Goal: Find specific fact: Find specific fact

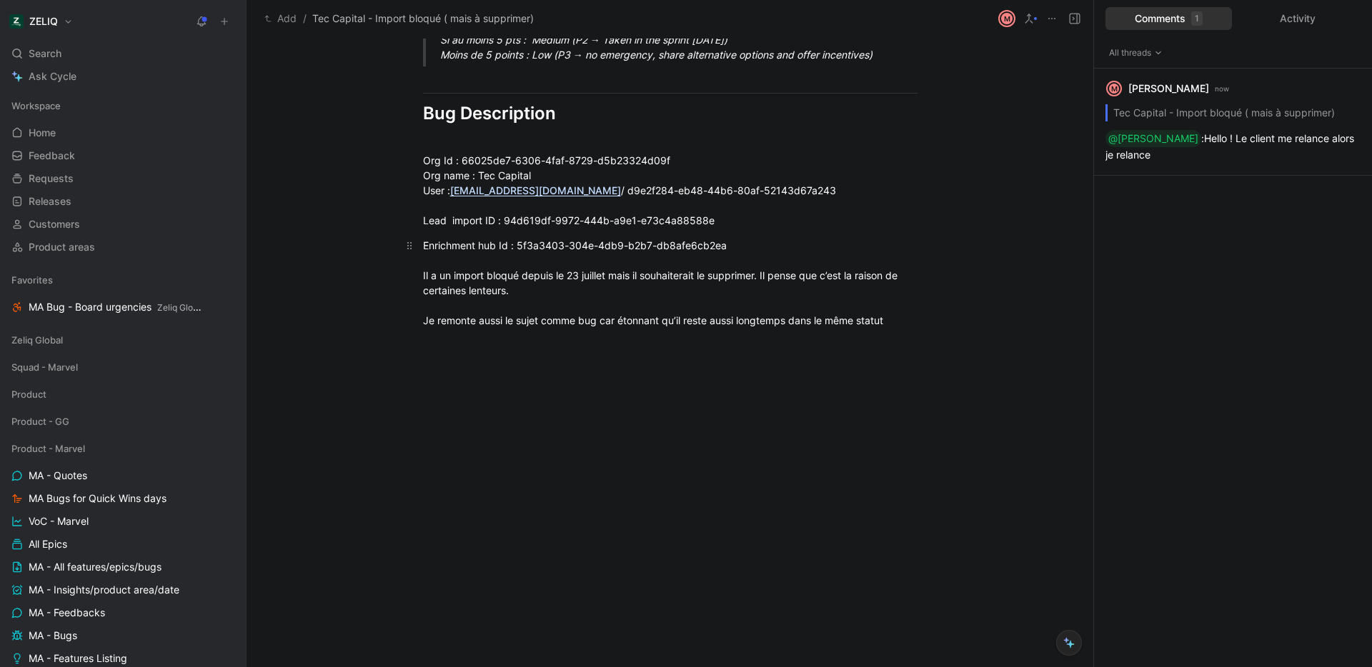
scroll to position [986, 0]
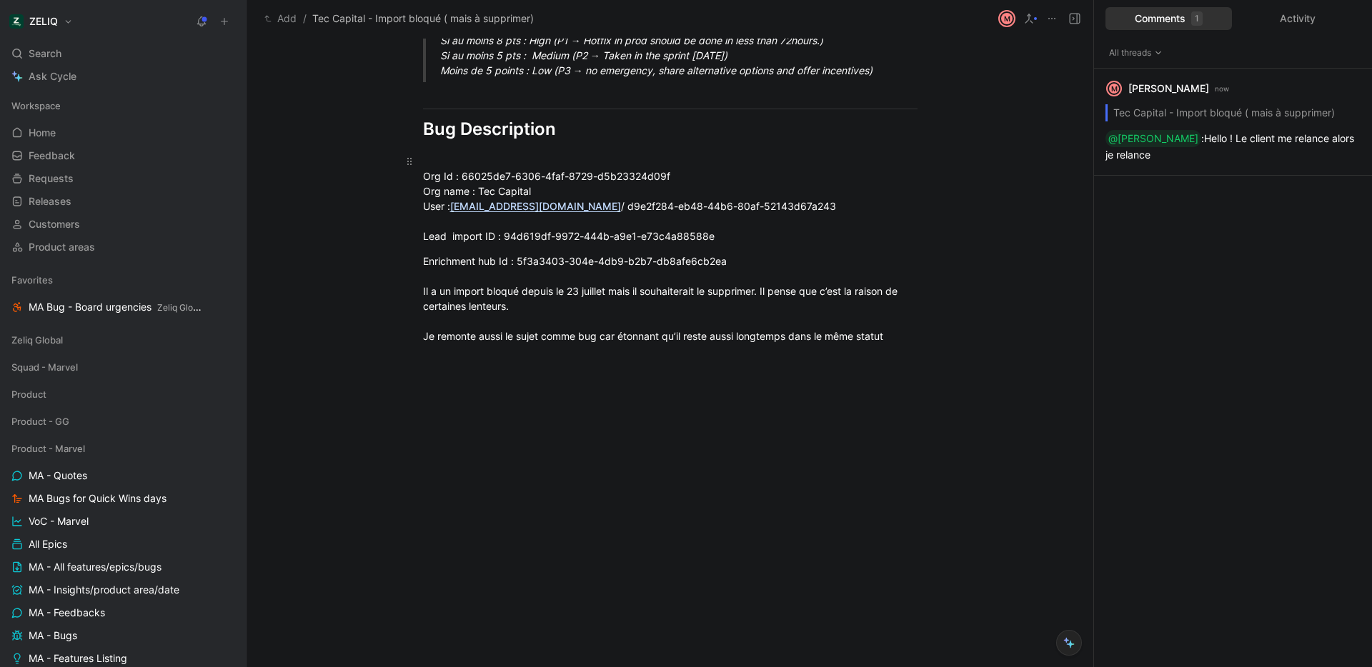
click at [499, 176] on div "Org Id : 66025de7-6306-4faf-8729-d5b23324d09f Org name : Tec Capital User : [EM…" at bounding box center [670, 199] width 494 height 90
drag, startPoint x: 499, startPoint y: 176, endPoint x: 629, endPoint y: 175, distance: 130.7
click at [629, 175] on div "Org Id : 66025de7-6306-4faf-8729-d5b23324d09f Org name : Tec Capital User : [EM…" at bounding box center [670, 199] width 494 height 90
copy div "66025de7-6306-4faf-8729-d5b23324d09f"
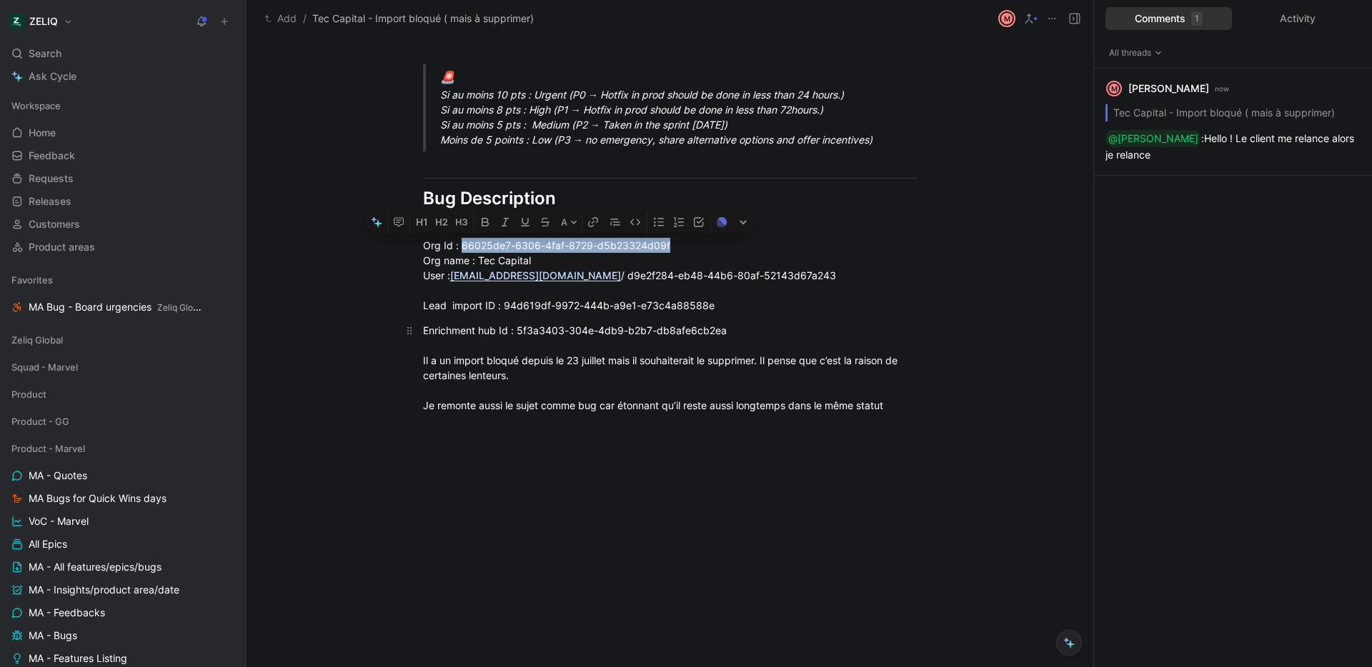
scroll to position [994, 0]
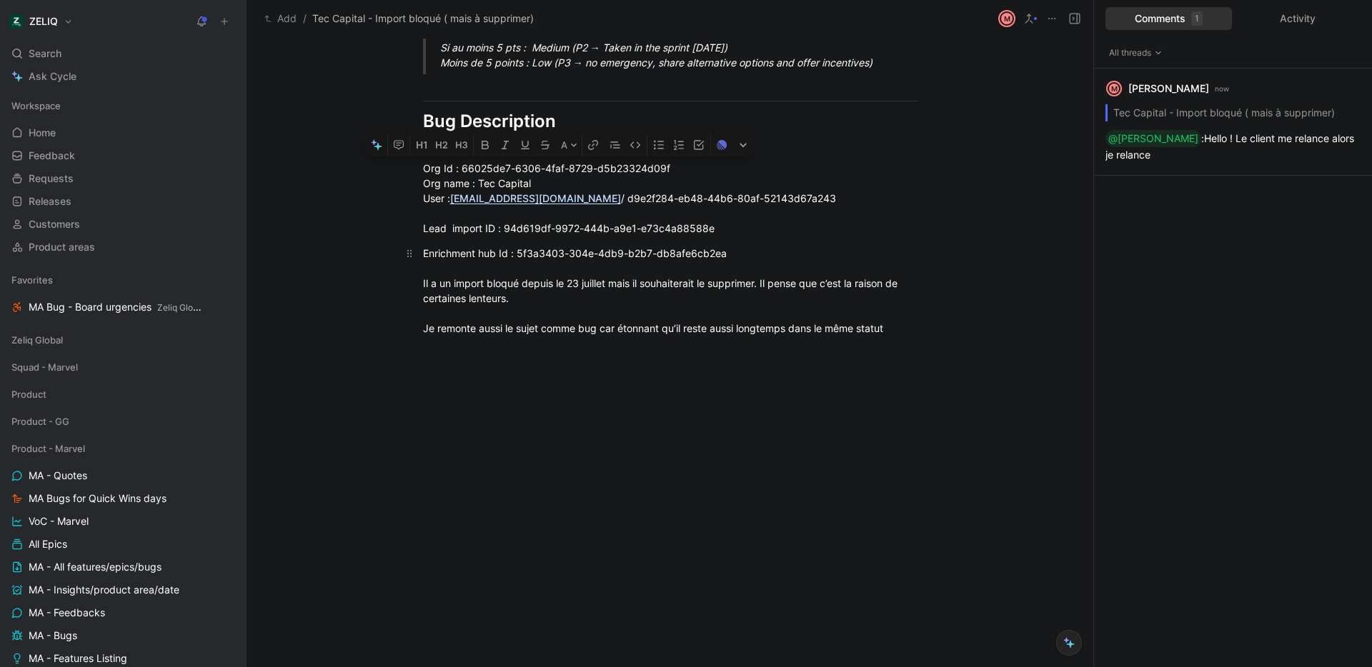
click at [556, 279] on div "Enrichment hub Id : 5f3a3403-304e-4db9-b2b7-db8afe6cb2ea Il a un import bloqué …" at bounding box center [670, 291] width 494 height 90
drag, startPoint x: 817, startPoint y: 195, endPoint x: 379, endPoint y: 179, distance: 438.2
copy div "Org name : Tec Capital User : [EMAIL_ADDRESS][DOMAIN_NAME] / d9e2f284-eb48-44b6…"
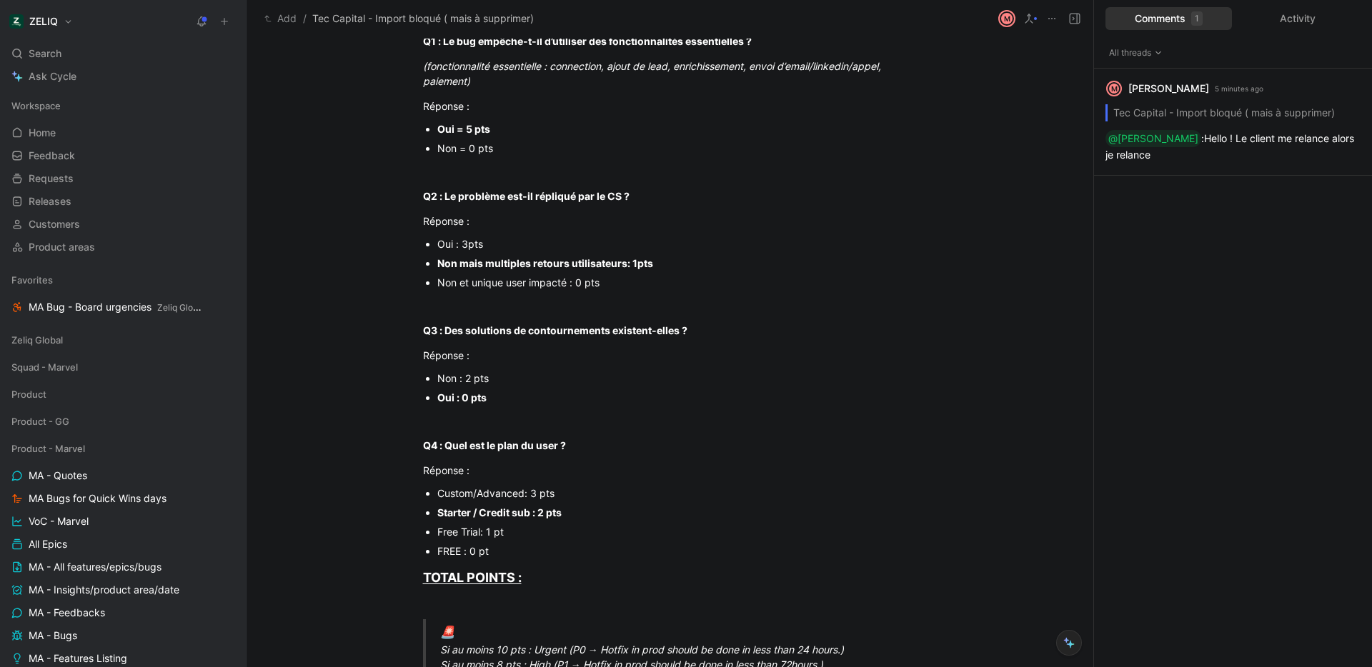
scroll to position [0, 0]
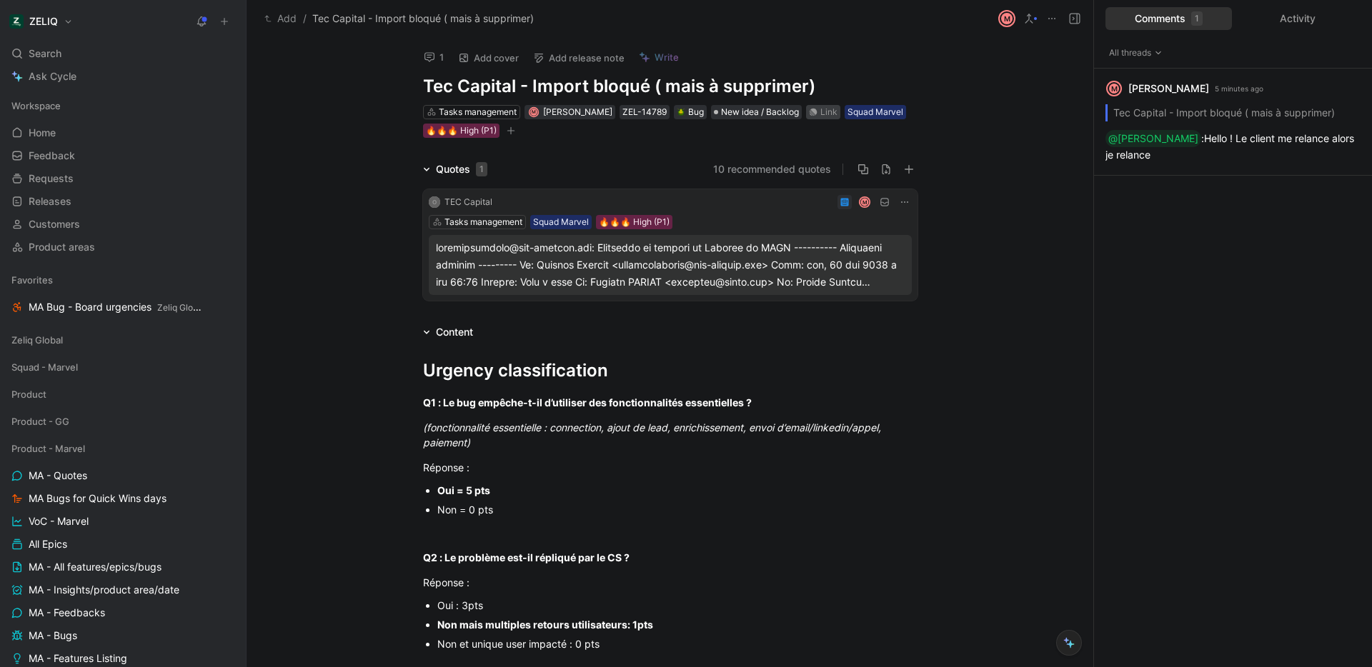
click at [809, 111] on icon at bounding box center [813, 113] width 8 height 8
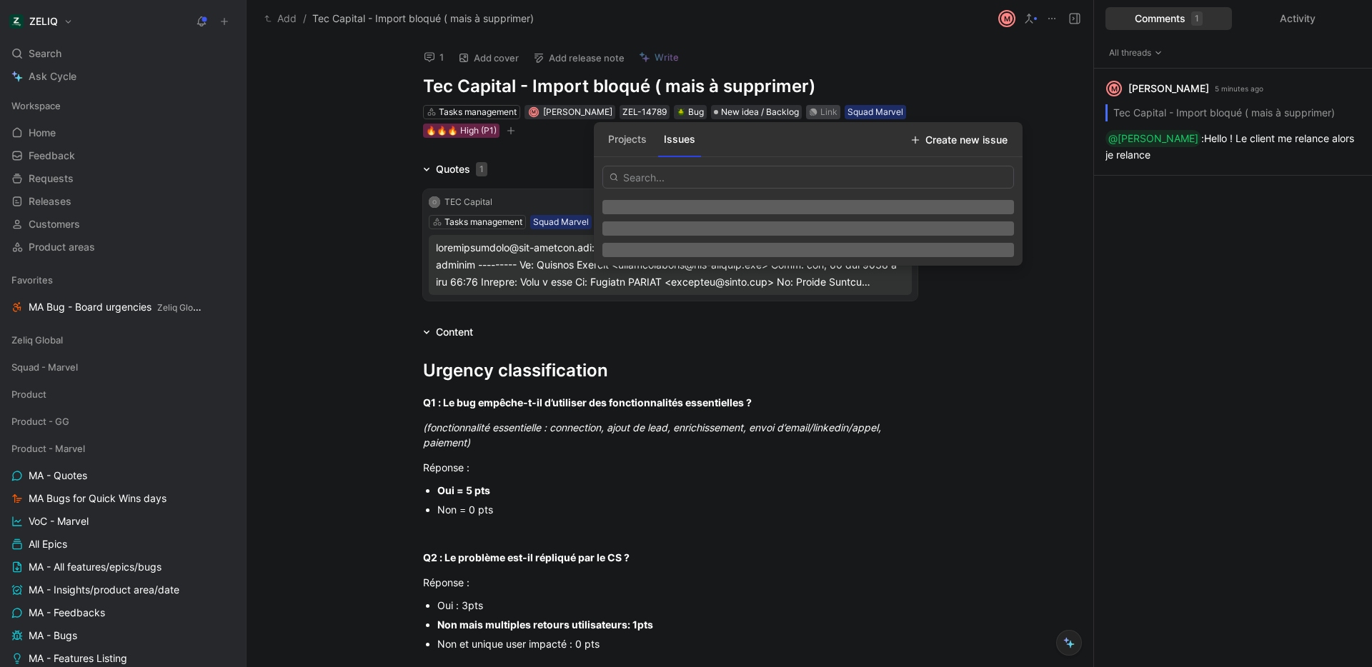
type input "[URL][DOMAIN_NAME]"
